Goal: Task Accomplishment & Management: Manage account settings

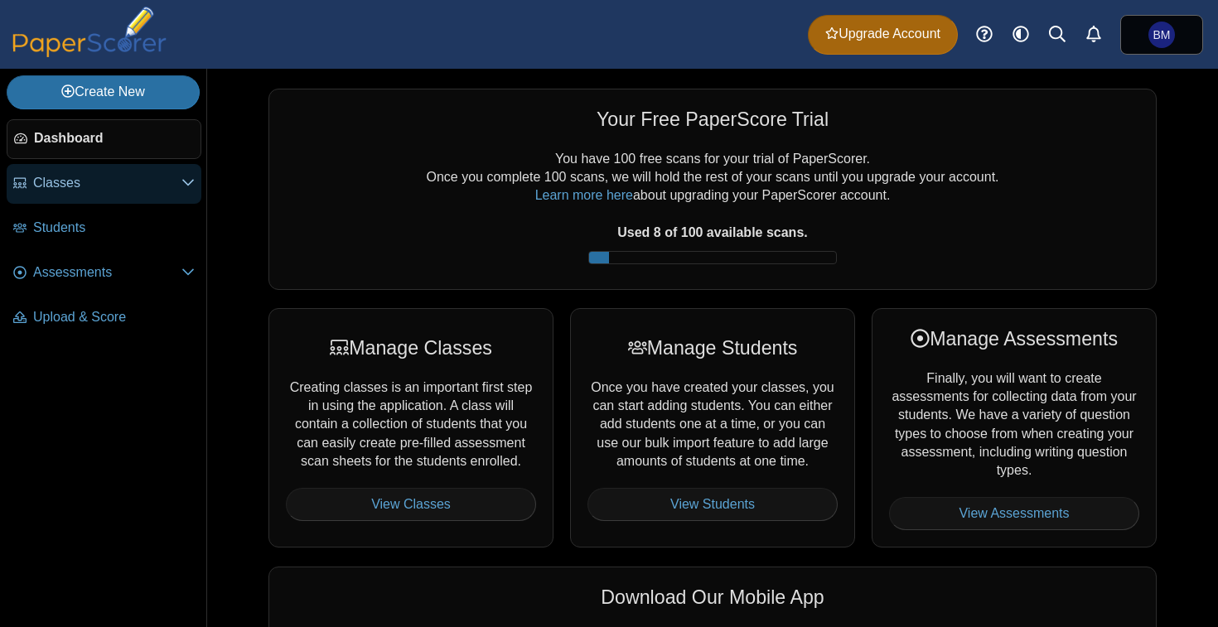
click at [122, 186] on span "Classes" at bounding box center [107, 183] width 148 height 18
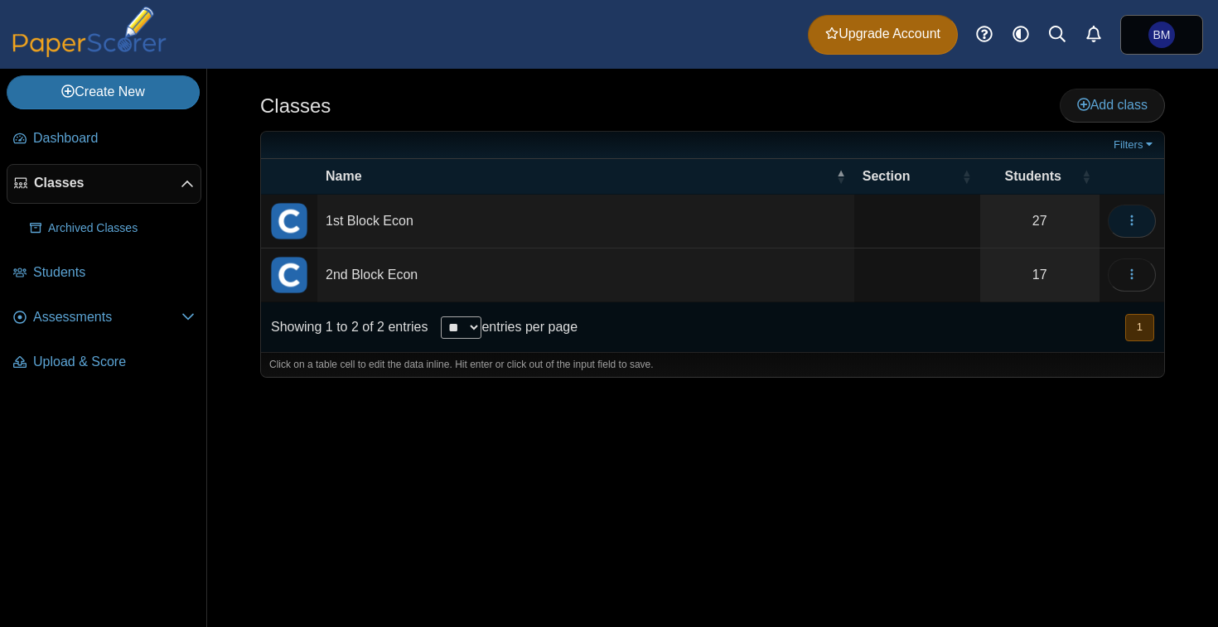
click at [1129, 215] on icon "button" at bounding box center [1131, 220] width 13 height 13
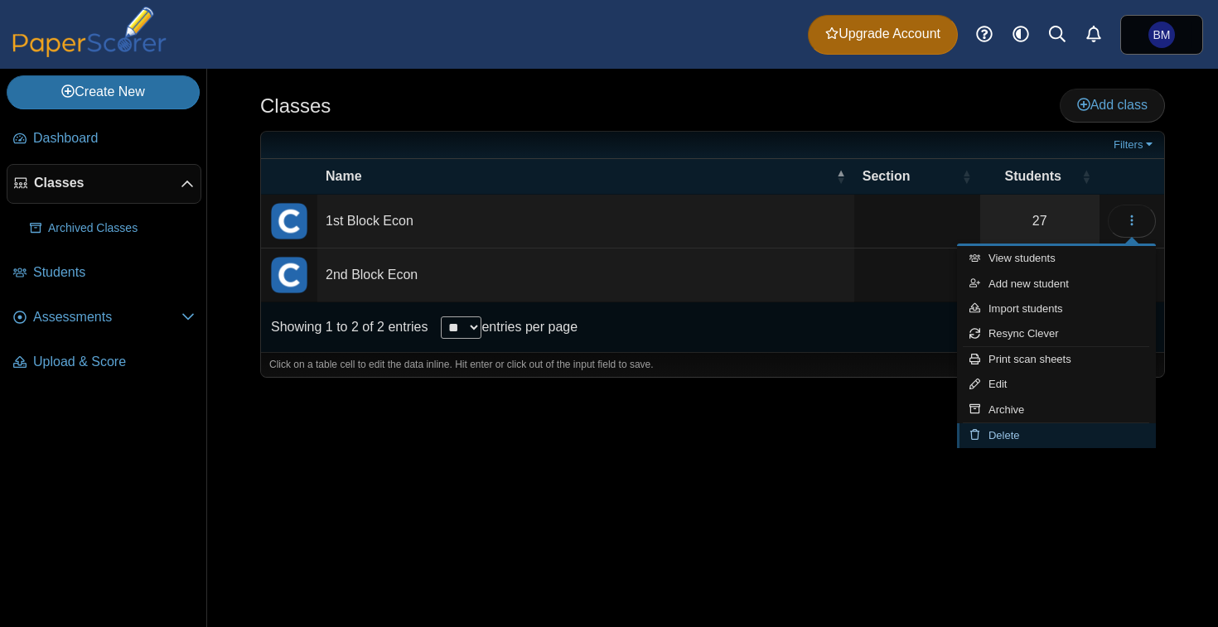
click at [1017, 439] on link "Delete" at bounding box center [1056, 435] width 199 height 25
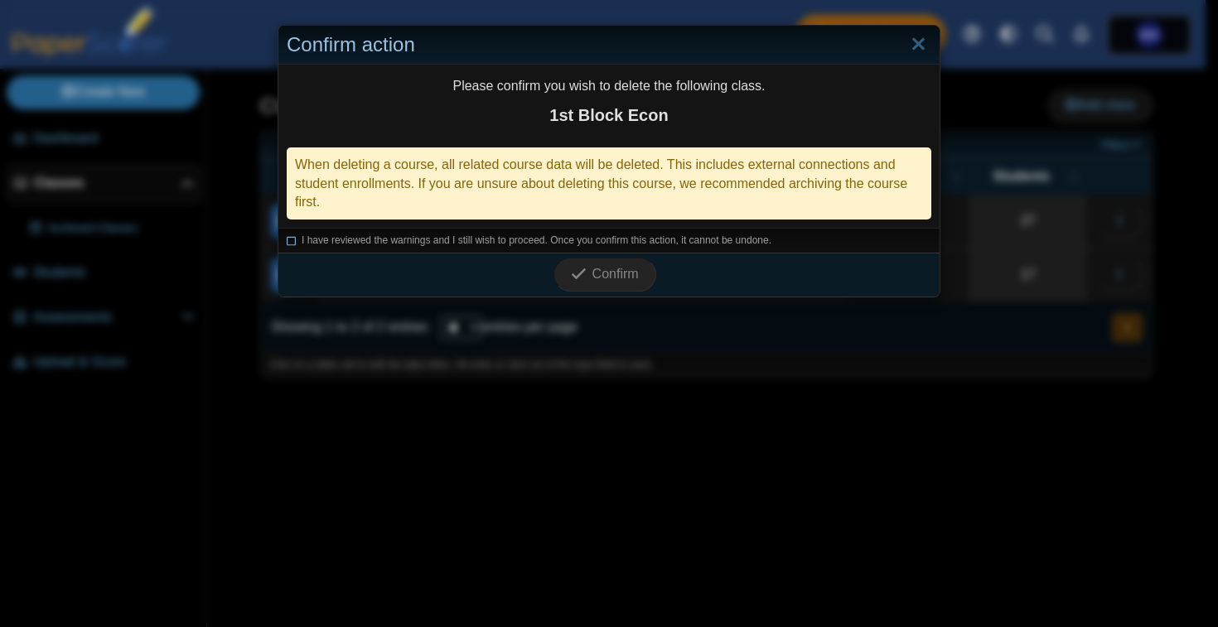
click at [523, 243] on span "I have reviewed the warnings and I still wish to proceed. Once you confirm this…" at bounding box center [537, 240] width 470 height 12
click at [578, 277] on icon "submit" at bounding box center [579, 274] width 16 height 16
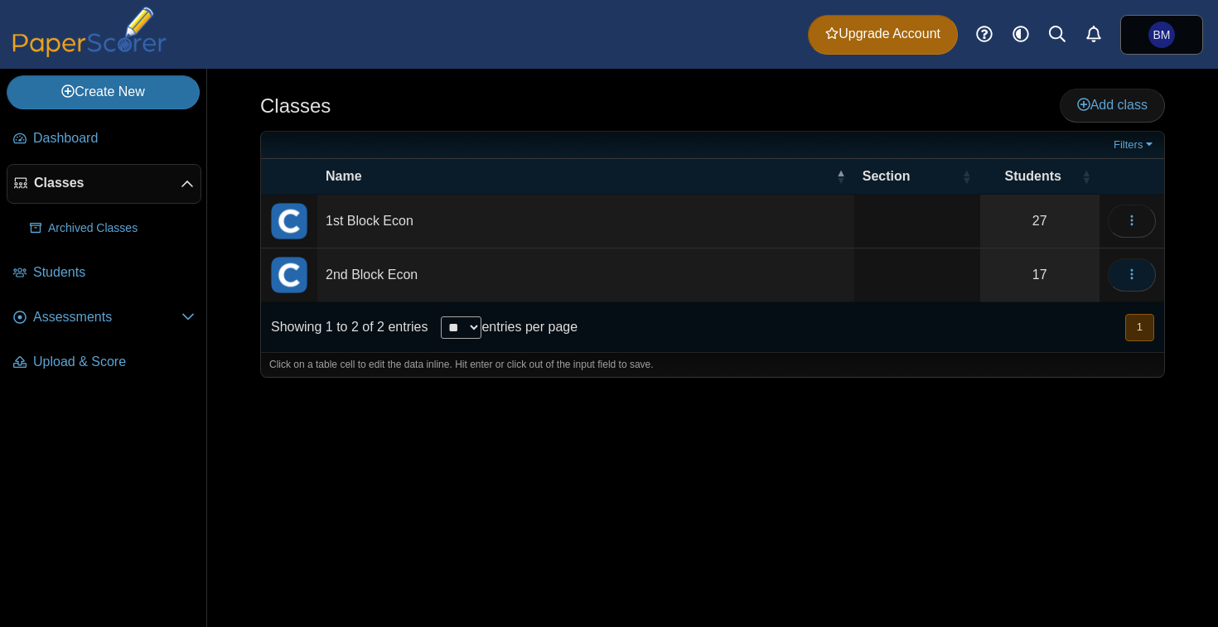
click at [1127, 262] on button "button" at bounding box center [1132, 275] width 48 height 33
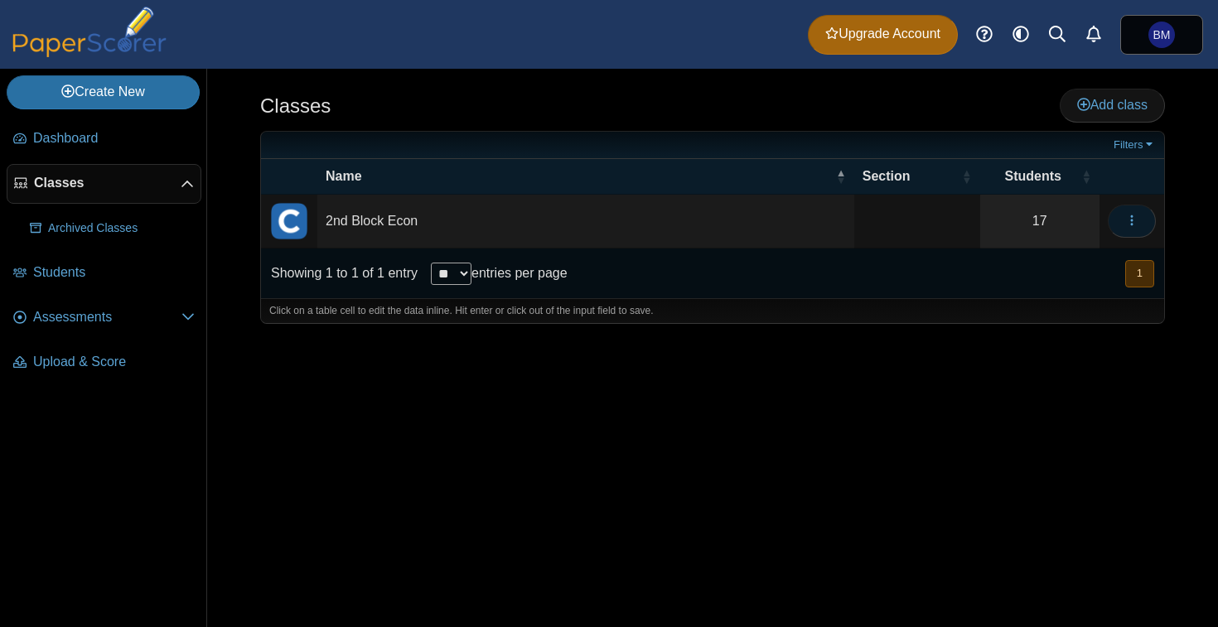
click at [1133, 218] on icon "button" at bounding box center [1131, 220] width 13 height 13
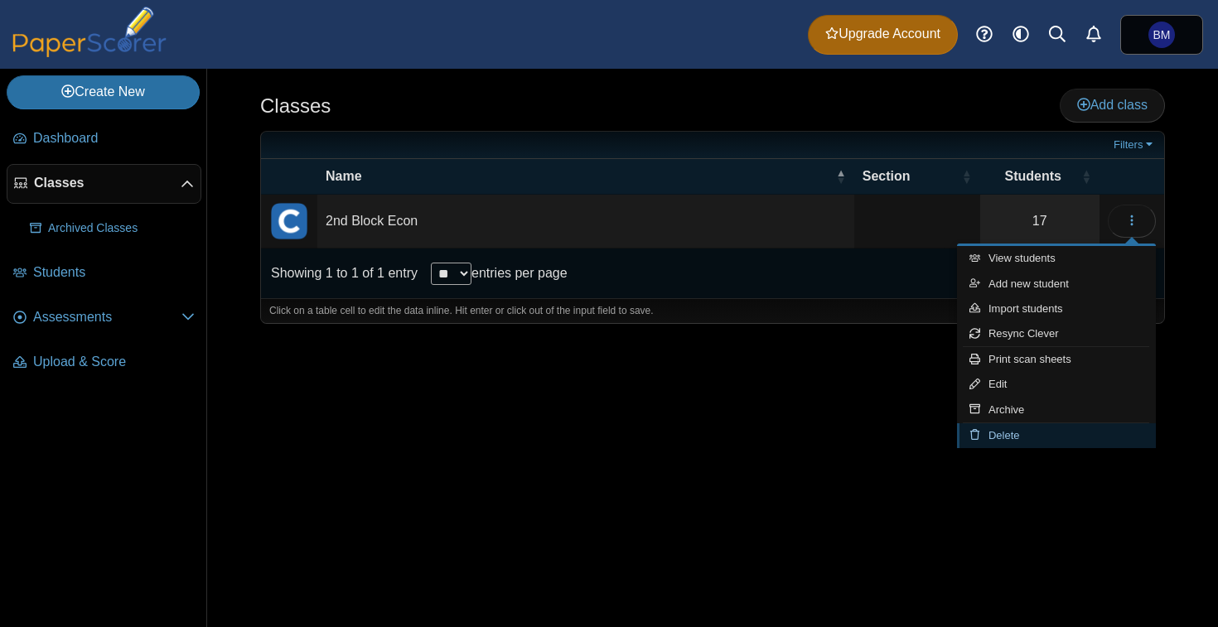
click at [1008, 435] on link "Delete" at bounding box center [1056, 435] width 199 height 25
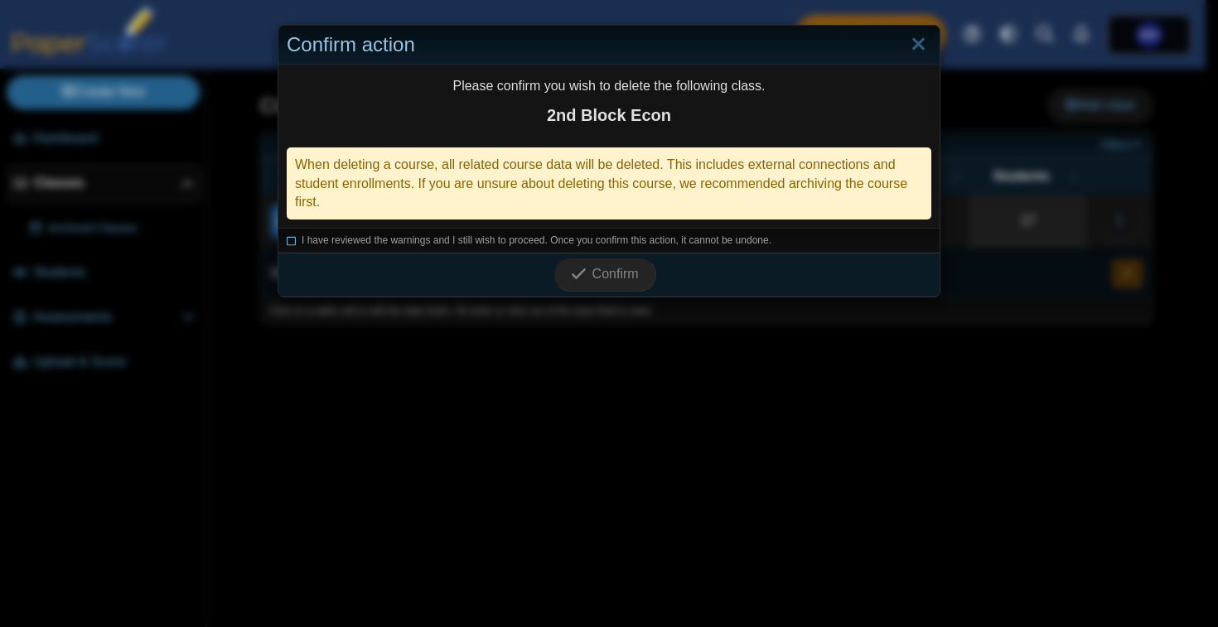
click at [375, 239] on span "I have reviewed the warnings and I still wish to proceed. Once you confirm this…" at bounding box center [537, 240] width 470 height 12
click at [614, 275] on span "Confirm" at bounding box center [615, 274] width 46 height 14
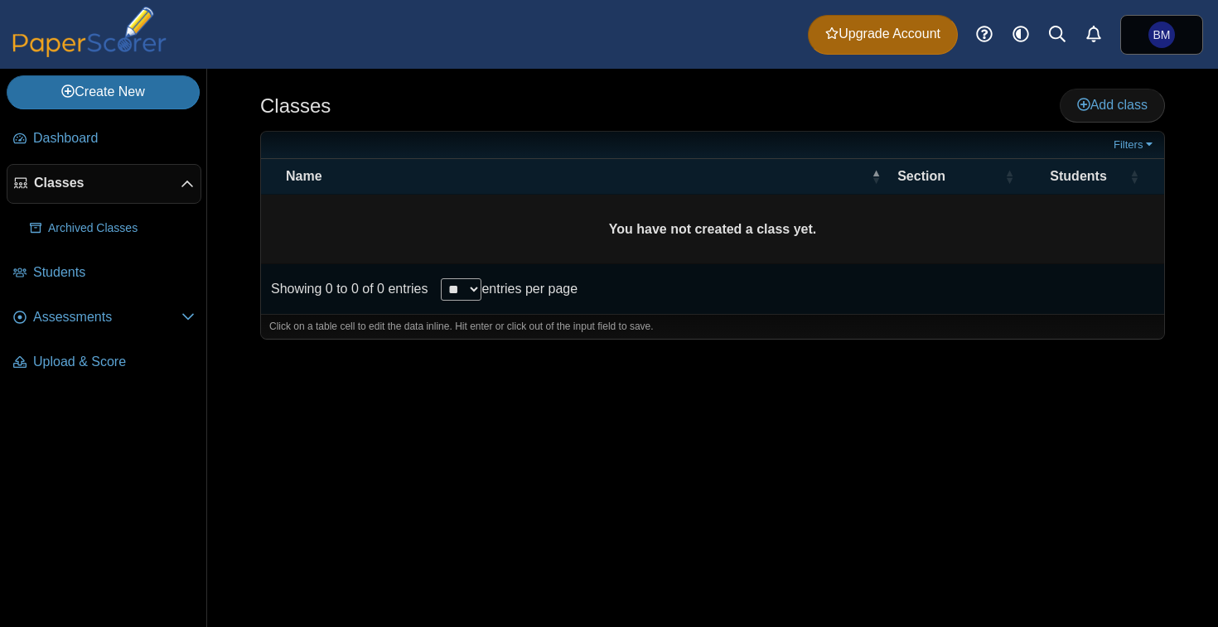
click at [78, 175] on span "Classes" at bounding box center [107, 183] width 147 height 18
click at [158, 99] on link "Create New" at bounding box center [103, 91] width 193 height 33
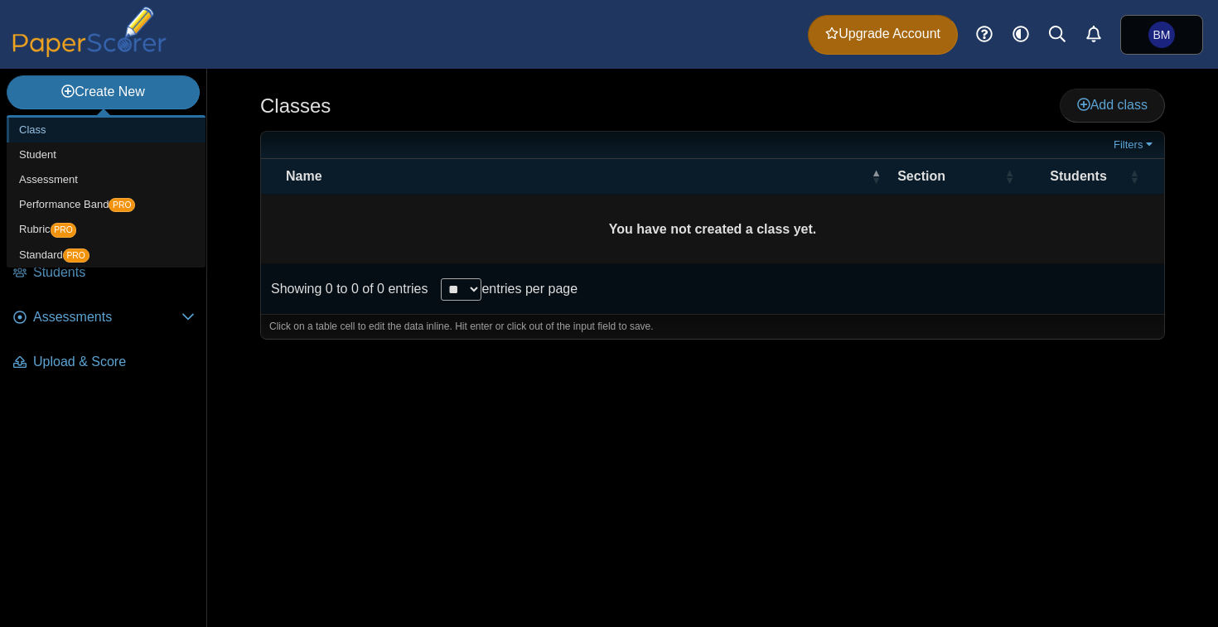
click at [82, 130] on link "Class" at bounding box center [106, 130] width 199 height 25
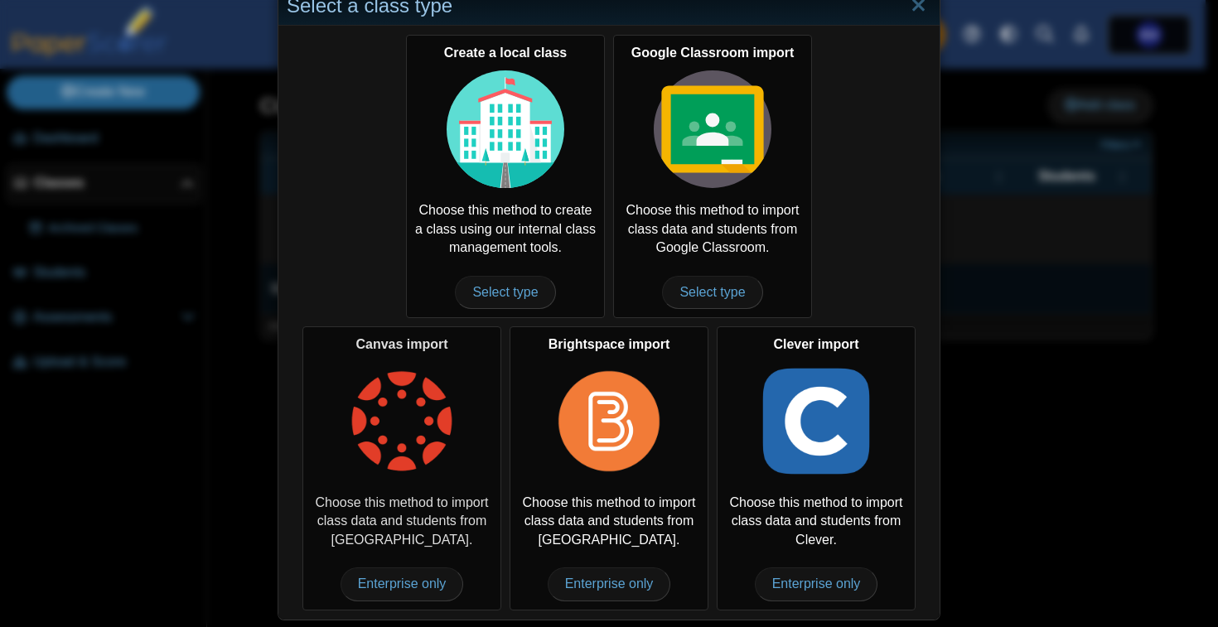
scroll to position [41, 0]
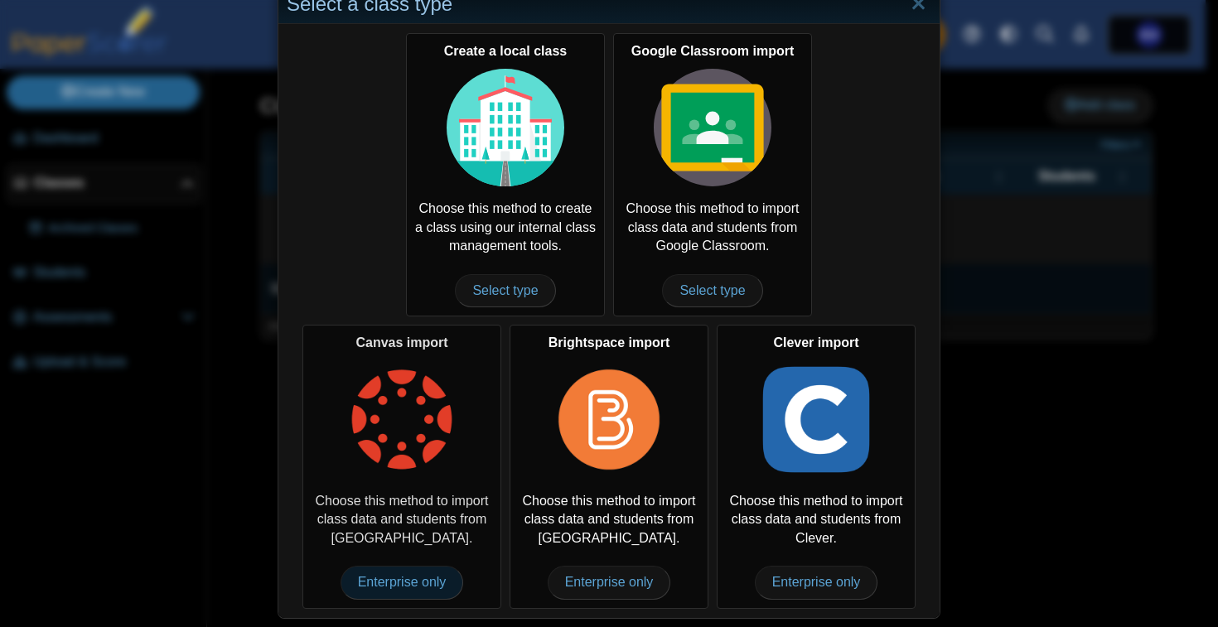
click at [421, 579] on span "Enterprise only" at bounding box center [402, 582] width 123 height 33
click at [405, 455] on img at bounding box center [402, 420] width 118 height 118
click at [916, 17] on link "Close" at bounding box center [919, 4] width 26 height 28
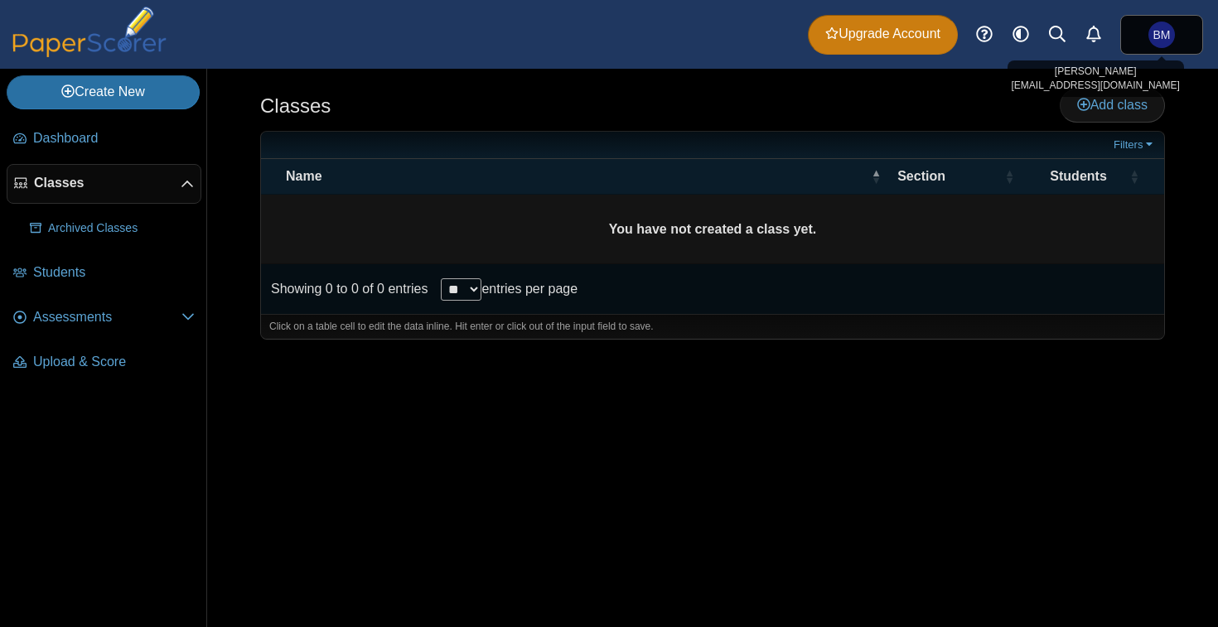
click at [883, 38] on span "Upgrade Account" at bounding box center [882, 34] width 115 height 18
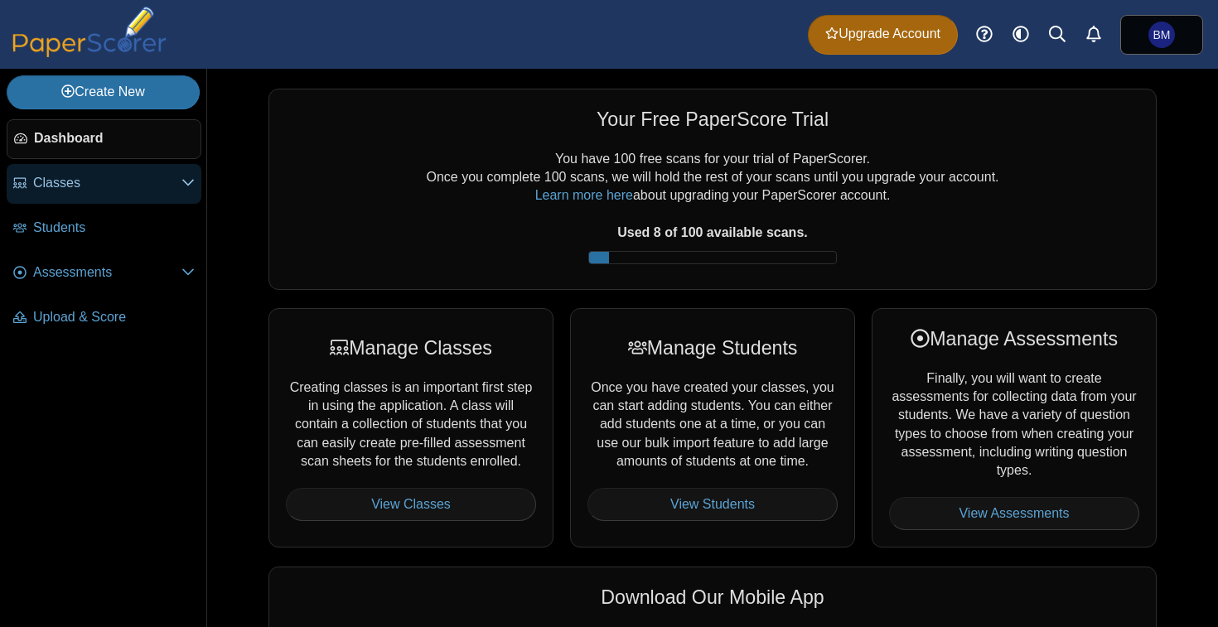
click at [146, 176] on span "Classes" at bounding box center [107, 183] width 148 height 18
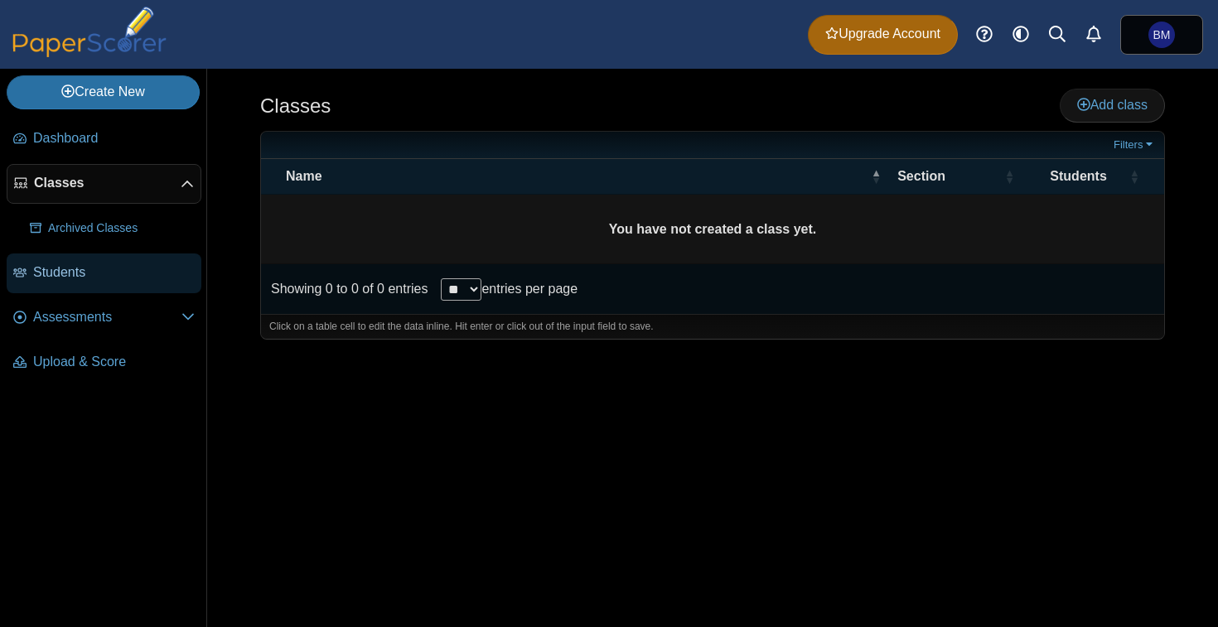
click at [105, 284] on link "Students" at bounding box center [104, 274] width 195 height 40
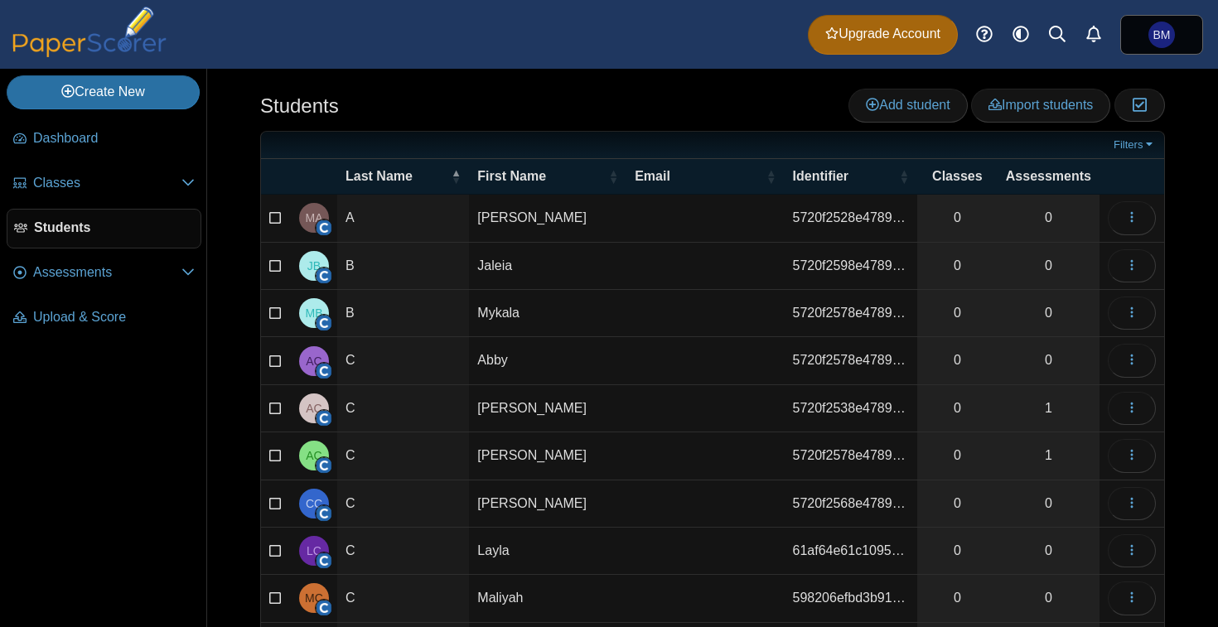
click at [106, 326] on span "Upload & Score" at bounding box center [114, 317] width 162 height 18
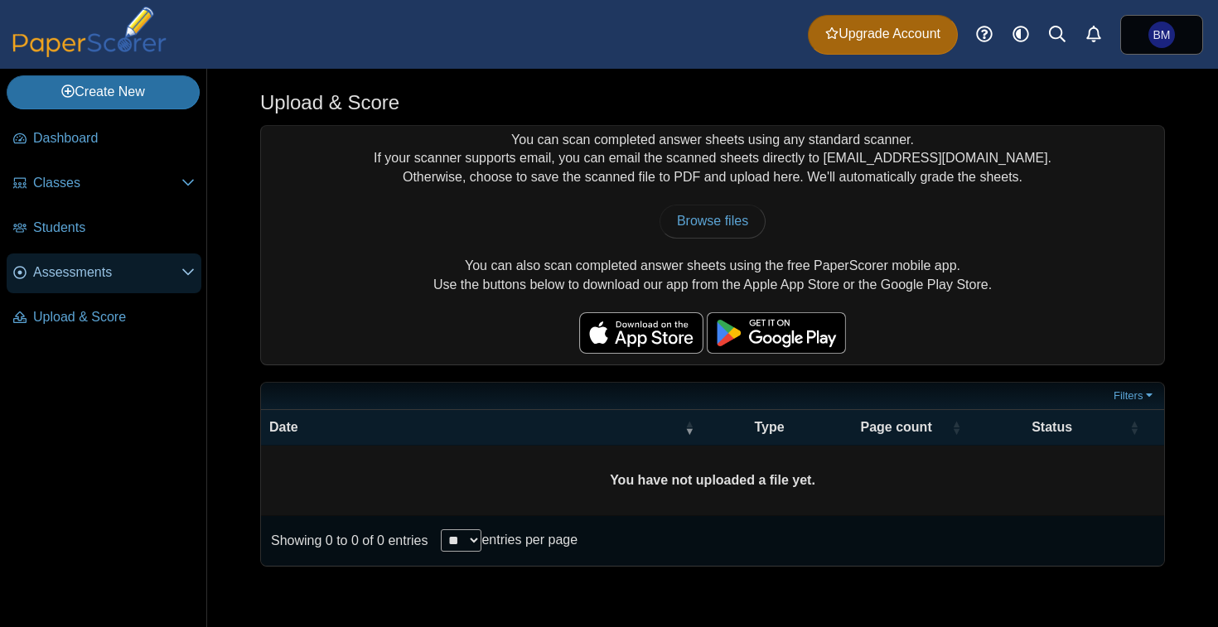
click at [192, 273] on icon at bounding box center [187, 271] width 13 height 13
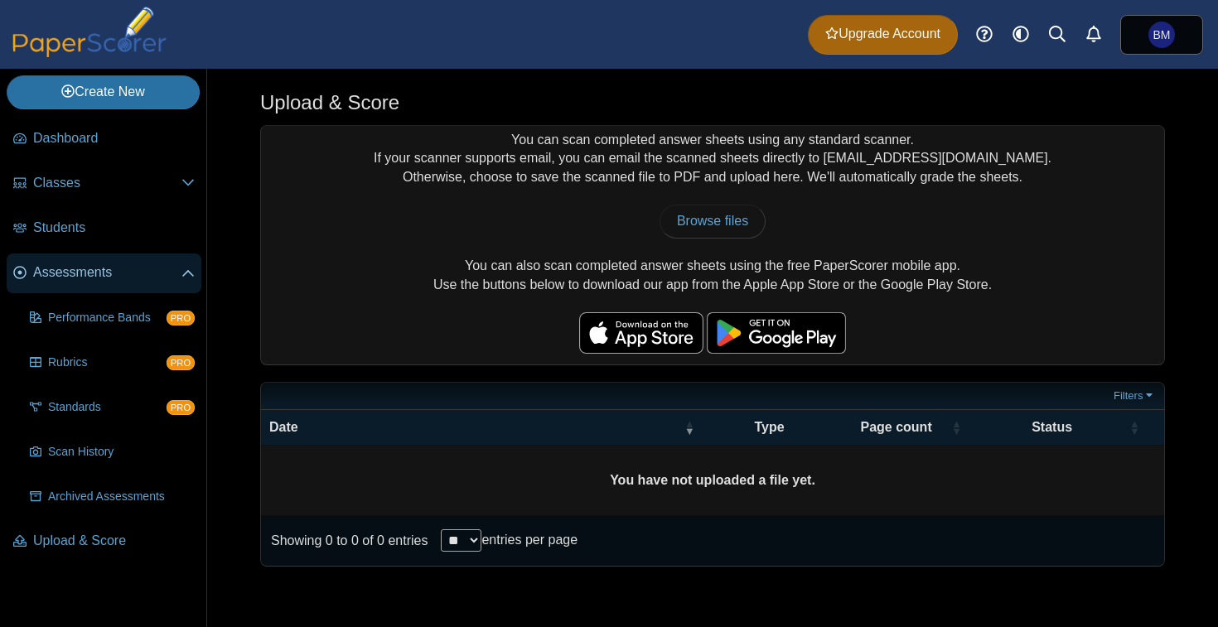
click at [192, 273] on icon at bounding box center [187, 274] width 13 height 13
